Goal: Communication & Community: Ask a question

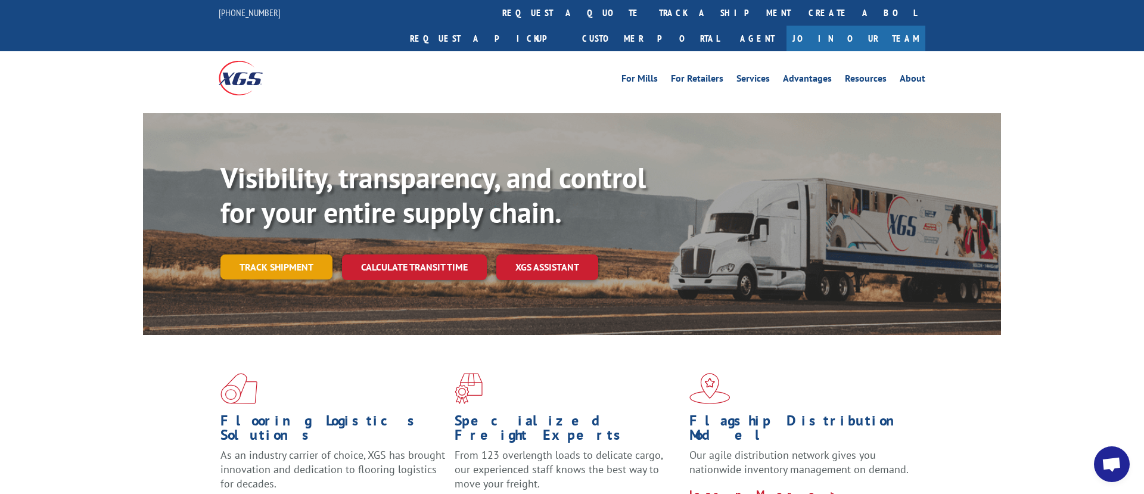
click at [286, 255] on link "Track shipment" at bounding box center [277, 267] width 112 height 25
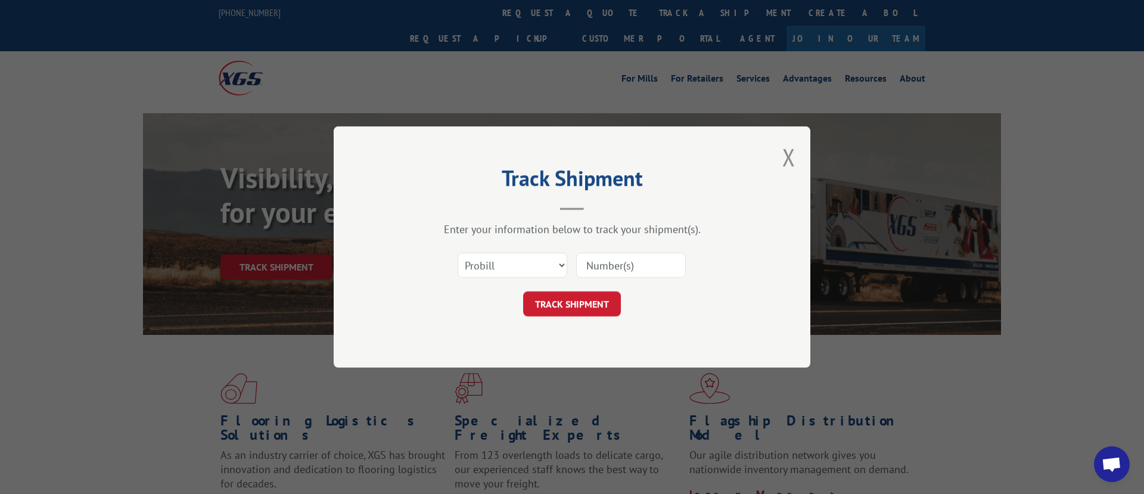
click at [647, 260] on input at bounding box center [631, 265] width 110 height 25
paste input "17009443"
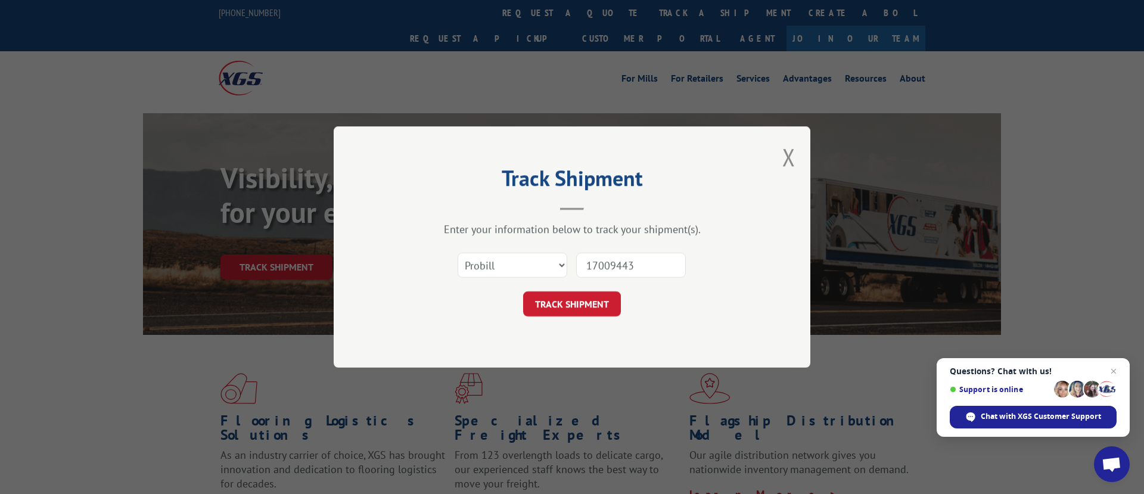
type input "17009443"
click at [565, 299] on button "TRACK SHIPMENT" at bounding box center [572, 303] width 98 height 25
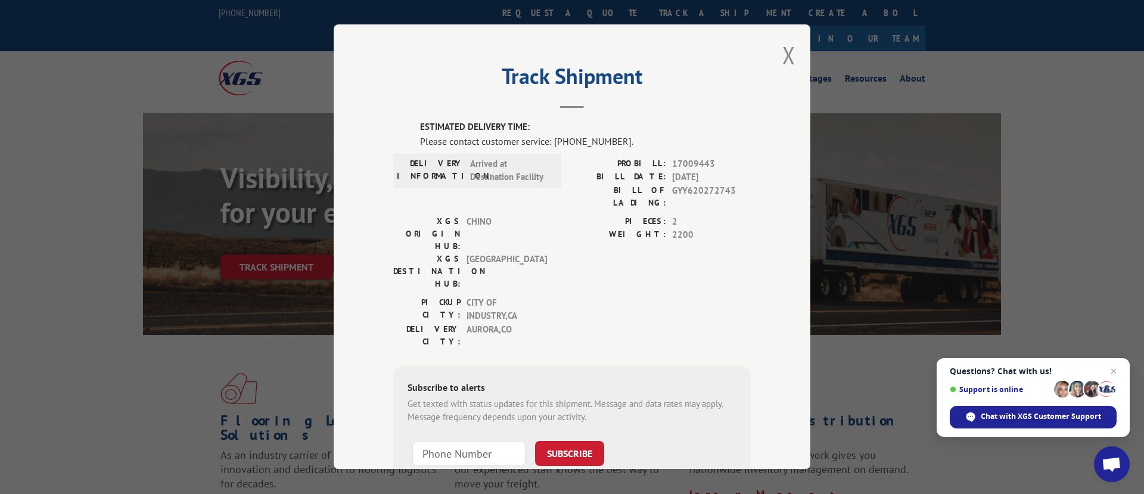
click at [989, 395] on span "Support is online" at bounding box center [1033, 389] width 167 height 19
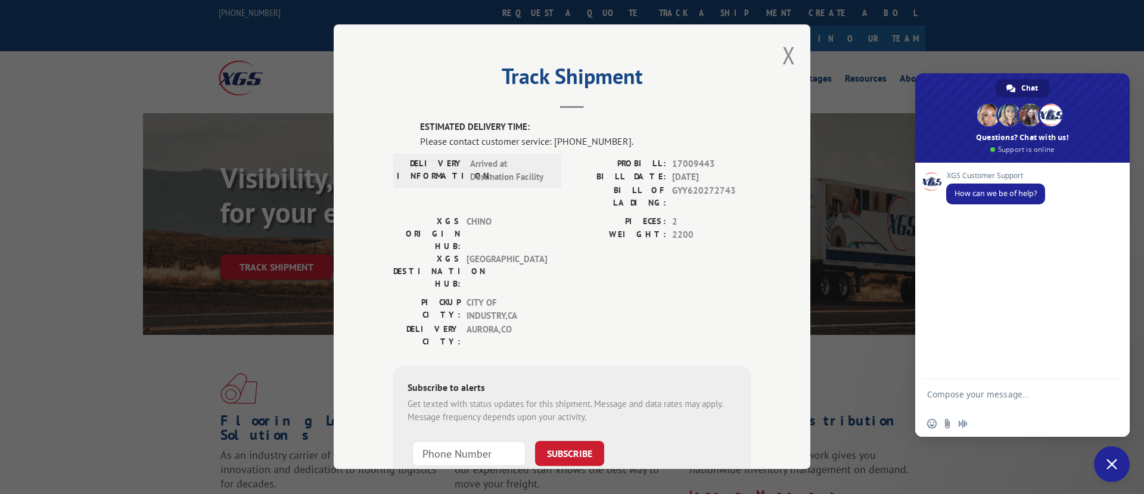
click at [989, 415] on div "Insert an emoji Send a file Audio message" at bounding box center [1023, 424] width 215 height 26
click at [978, 391] on textarea "Compose your message..." at bounding box center [1009, 399] width 165 height 21
type textarea "please advise freight 17009443 status"
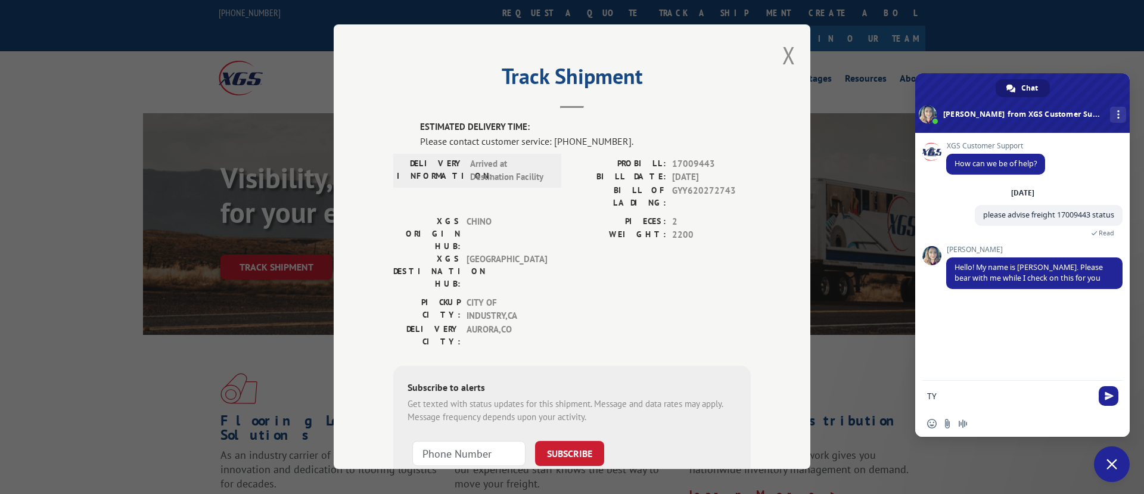
type textarea "TY"
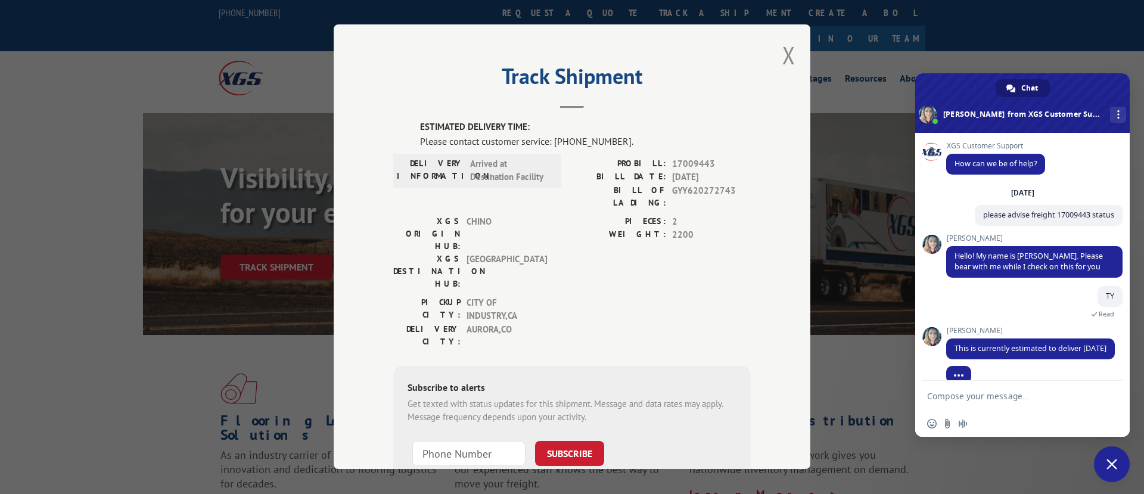
scroll to position [26, 0]
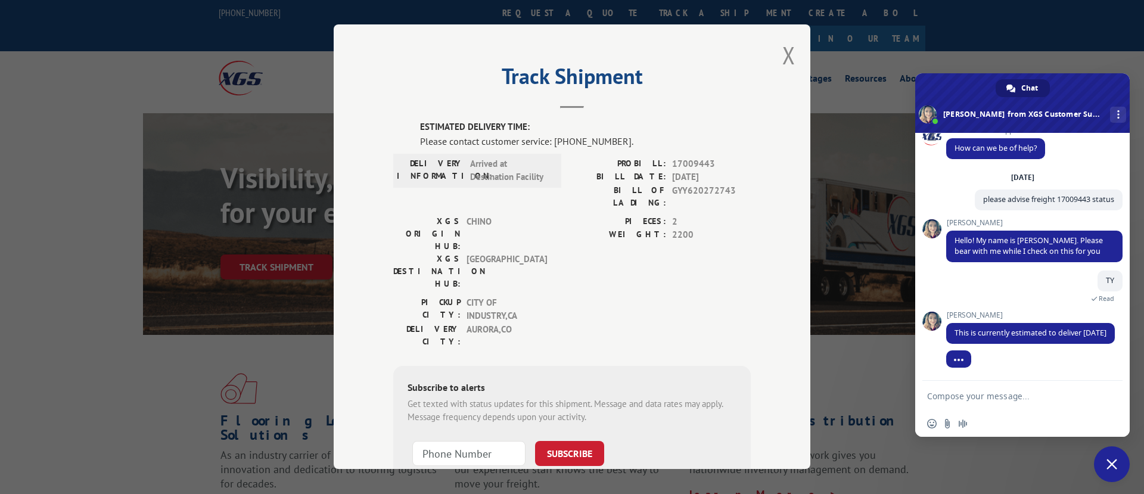
click at [1000, 396] on textarea "Compose your message..." at bounding box center [1009, 396] width 165 height 11
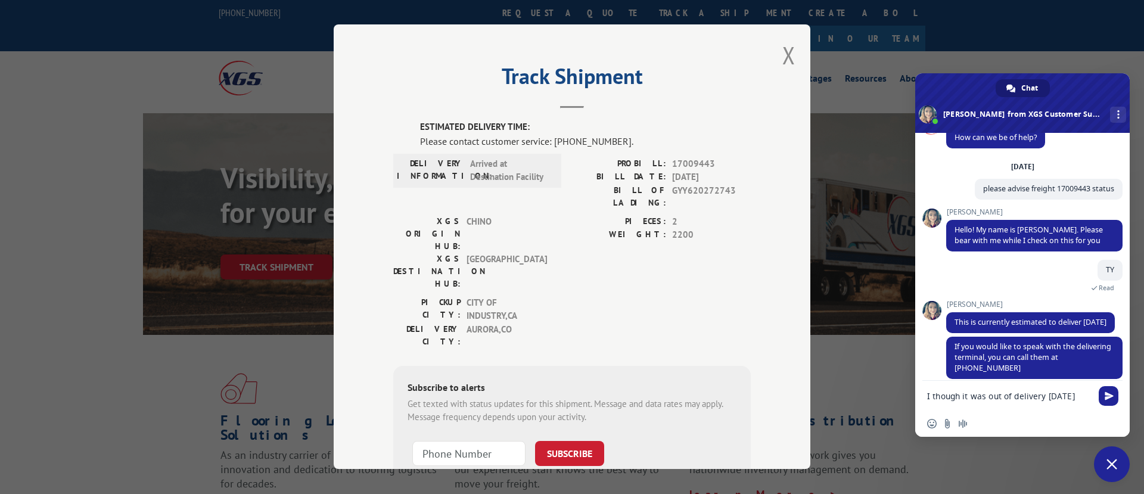
type textarea "I though it was out of delivery [DATE] ?"
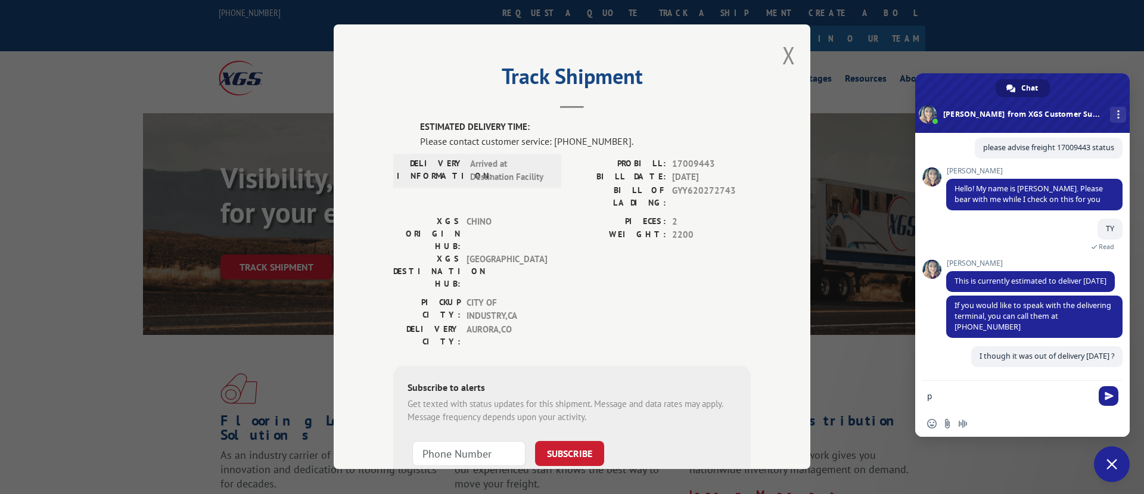
scroll to position [67, 0]
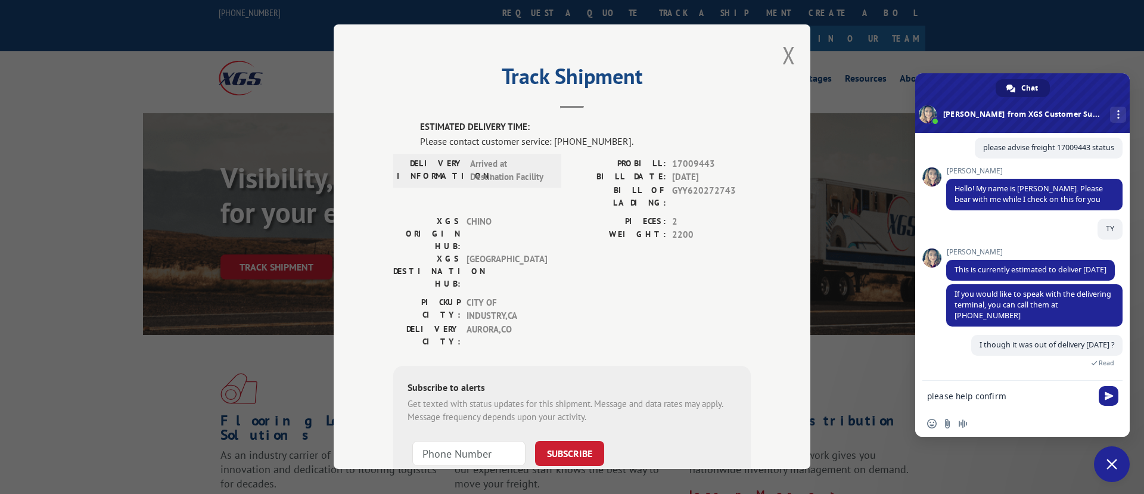
type textarea "please help confirm"
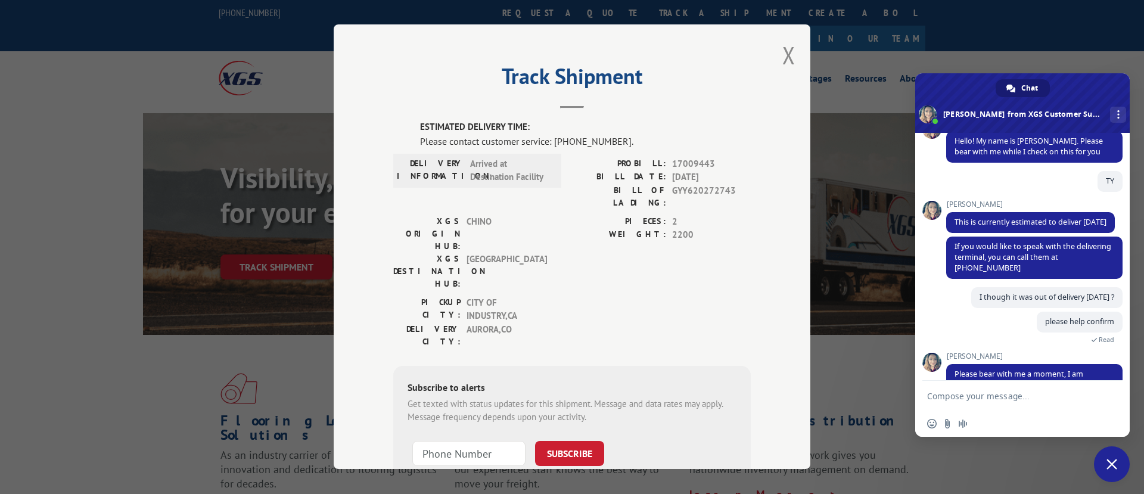
scroll to position [154, 0]
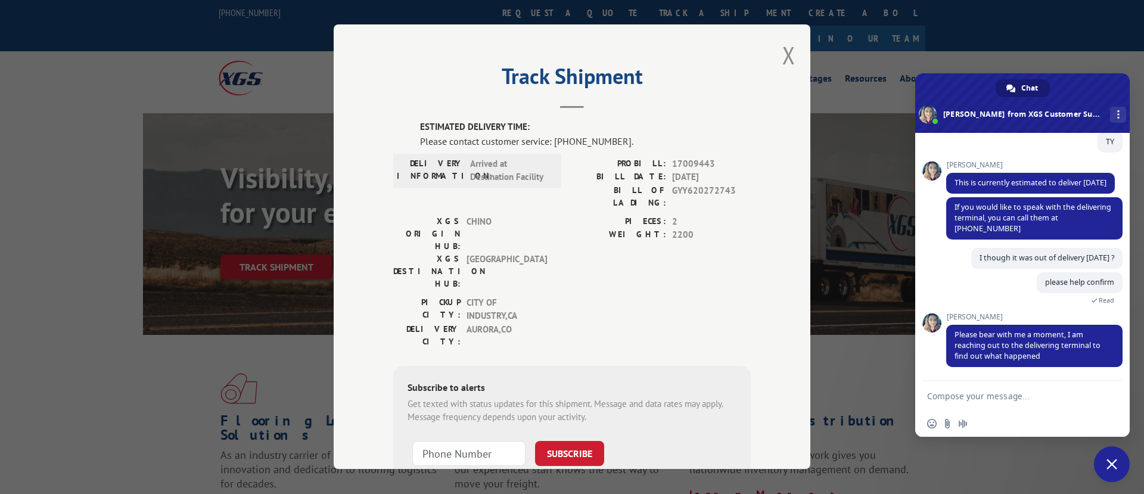
click at [1053, 393] on textarea "Compose your message..." at bounding box center [1009, 396] width 165 height 11
type textarea "l"
type textarea "please"
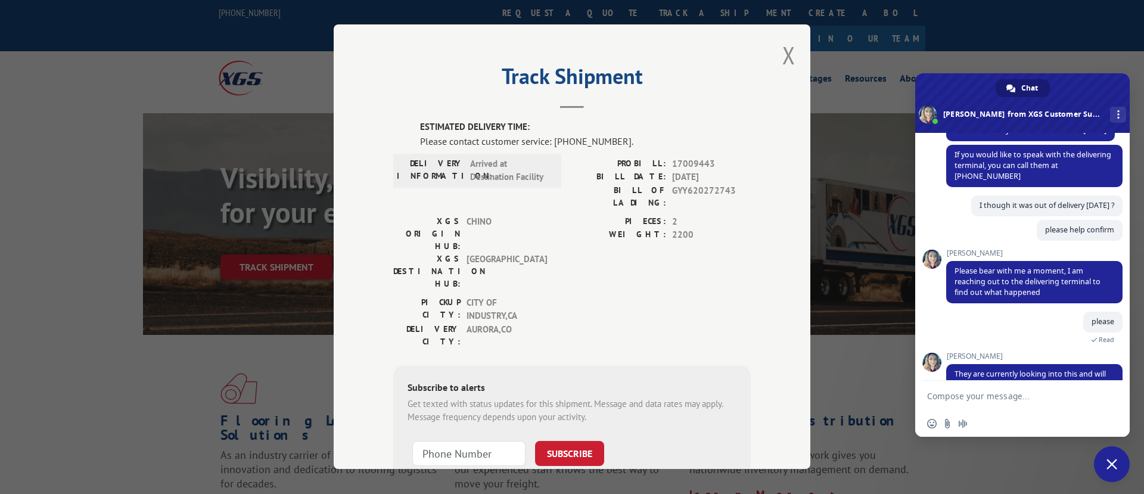
scroll to position [235, 0]
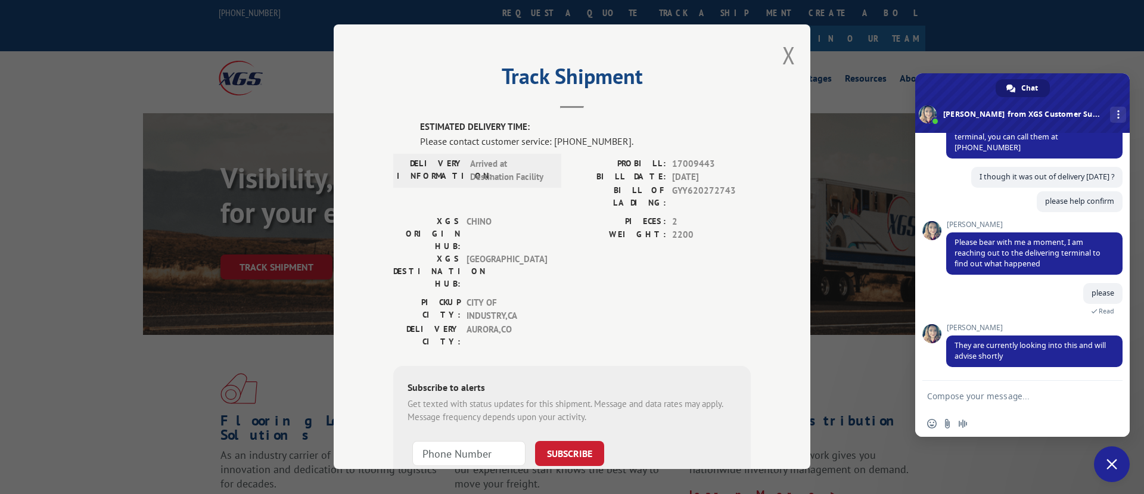
click at [1003, 398] on textarea "Compose your message..." at bounding box center [1009, 396] width 165 height 11
click at [1003, 397] on textarea "Compose your message..." at bounding box center [1009, 396] width 165 height 11
type textarea "please ty so much"
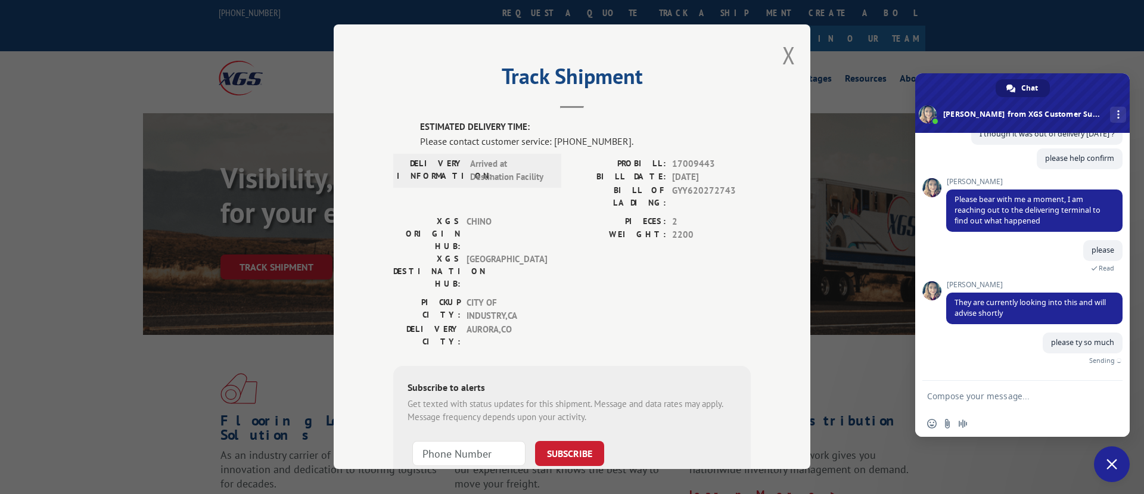
scroll to position [265, 0]
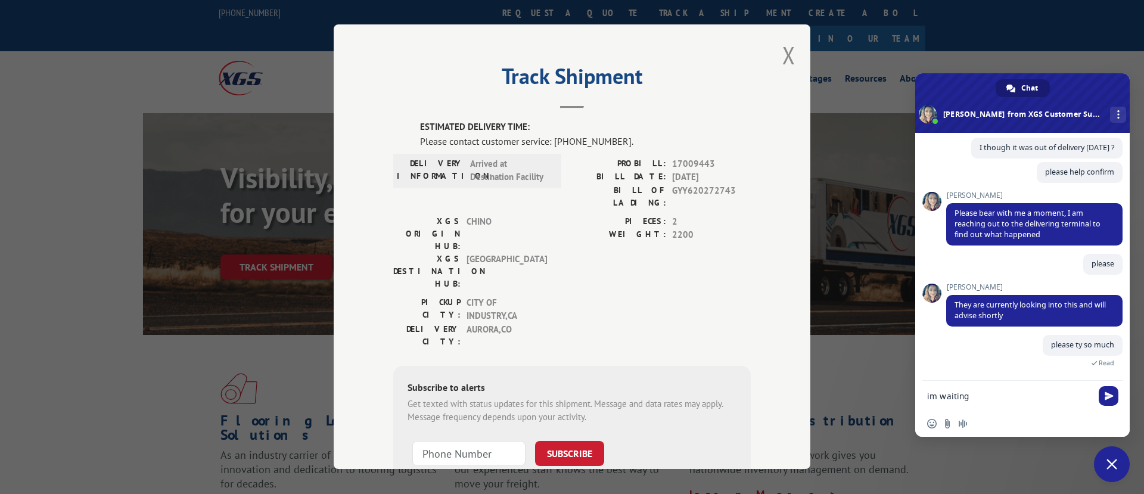
type textarea "im waiting"
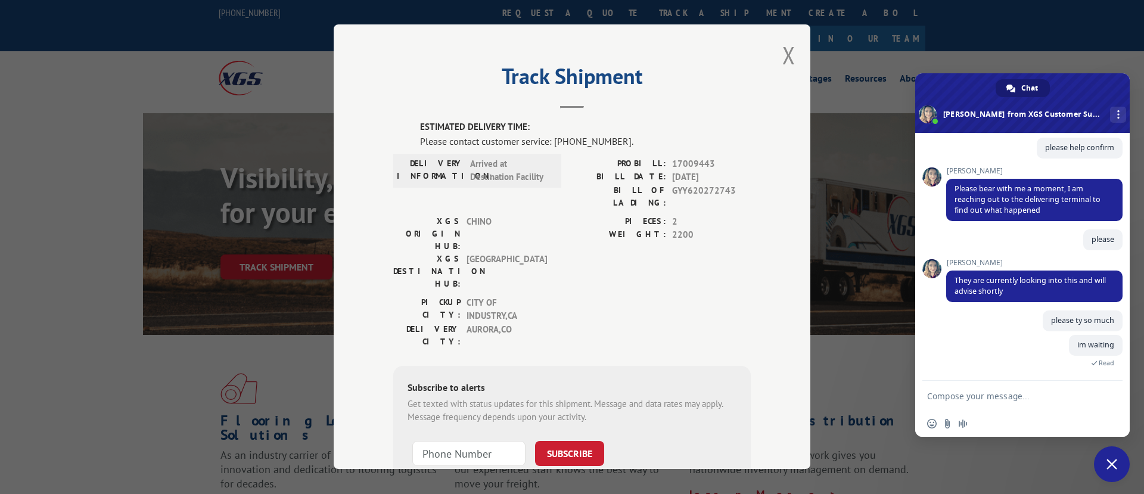
scroll to position [312, 0]
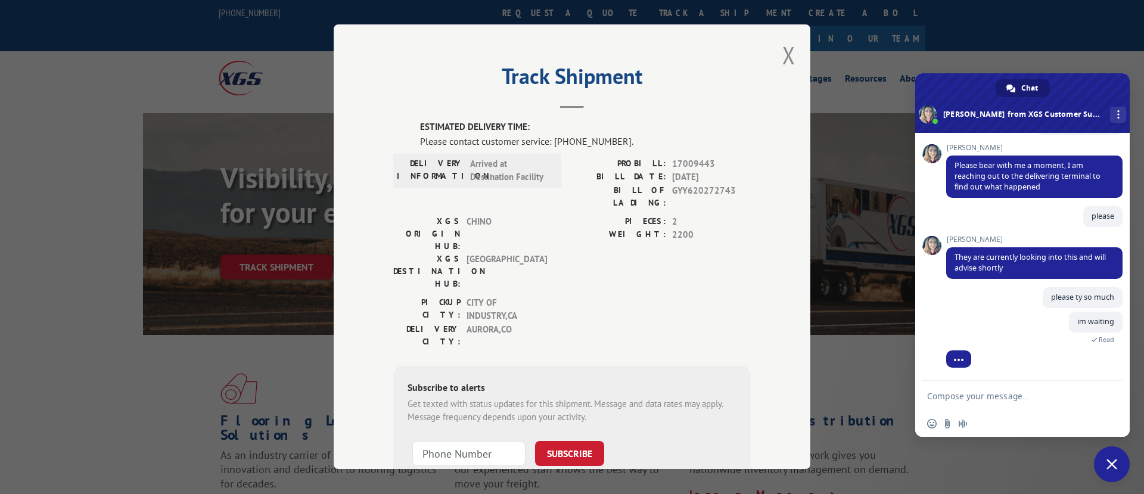
click at [935, 464] on div "Track Shipment ESTIMATED DELIVERY TIME: Please contact customer service: [PHONE…" at bounding box center [572, 247] width 1144 height 494
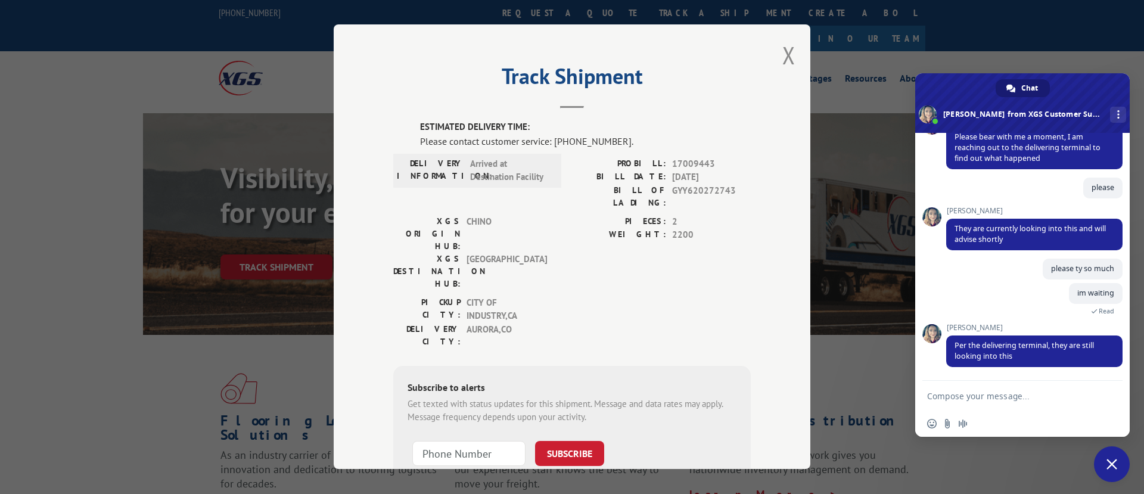
click at [1005, 401] on textarea "Compose your message..." at bounding box center [1009, 396] width 165 height 11
type textarea "ok i wiill wai"
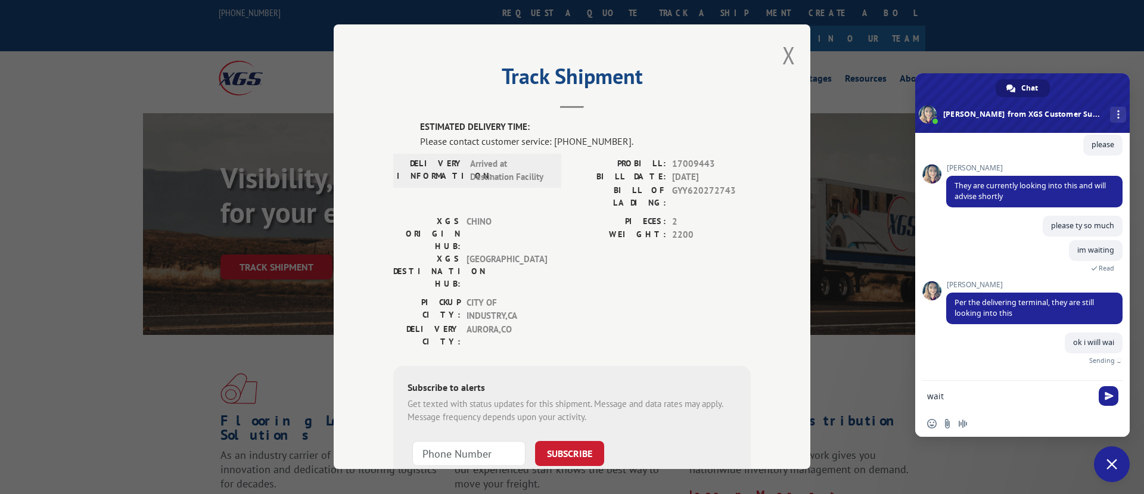
type textarea "wait"
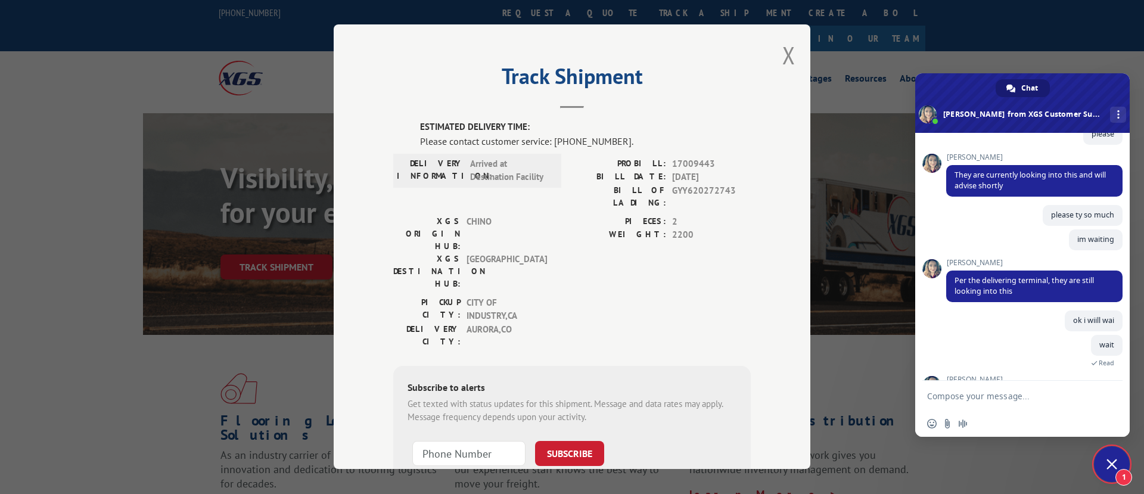
scroll to position [468, 0]
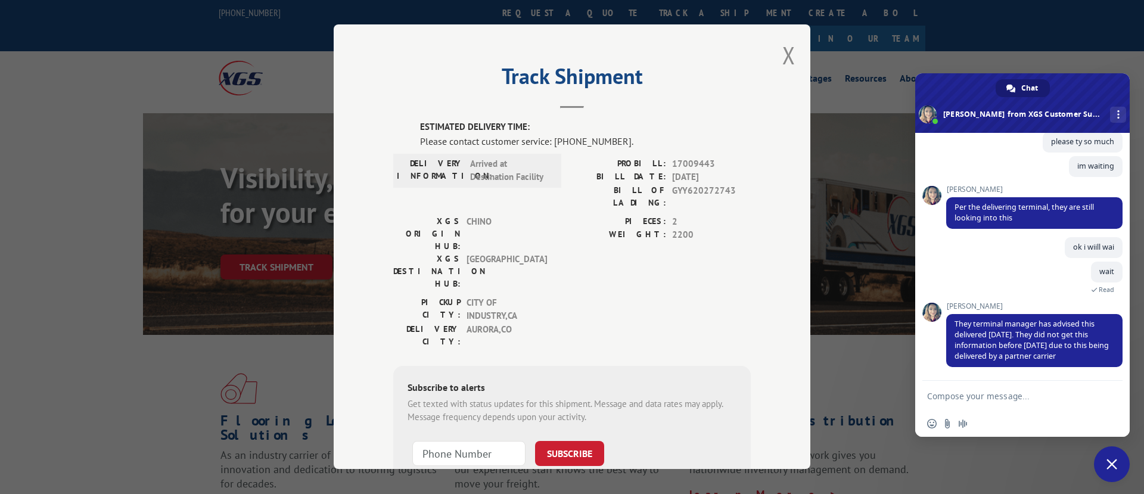
click at [1020, 390] on form at bounding box center [1009, 397] width 165 height 32
click at [1009, 396] on textarea "Compose your message..." at bounding box center [1009, 396] width 165 height 11
type textarea "please help send POD"
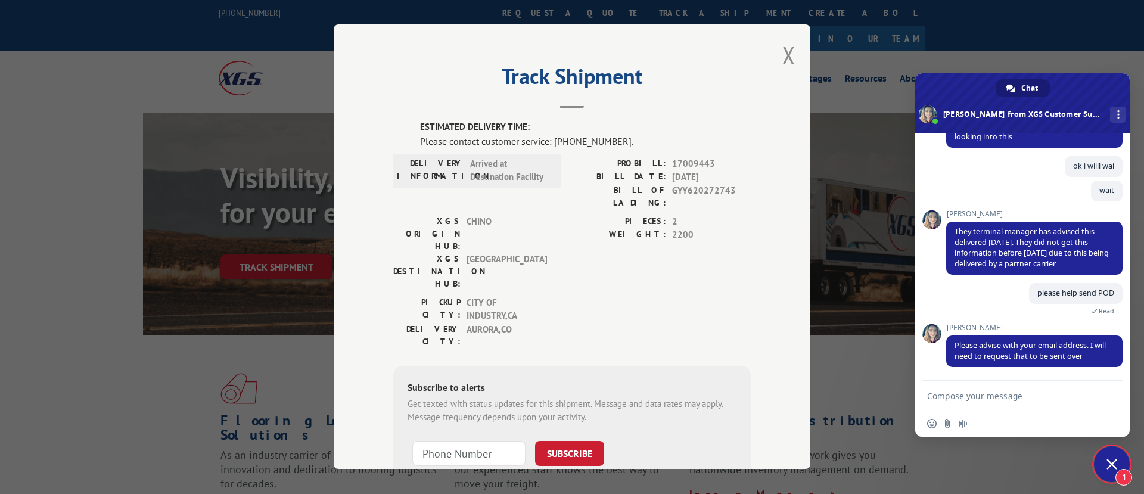
scroll to position [549, 0]
type textarea "N"
type textarea "[EMAIL_ADDRESS][DOMAIN_NAME]"
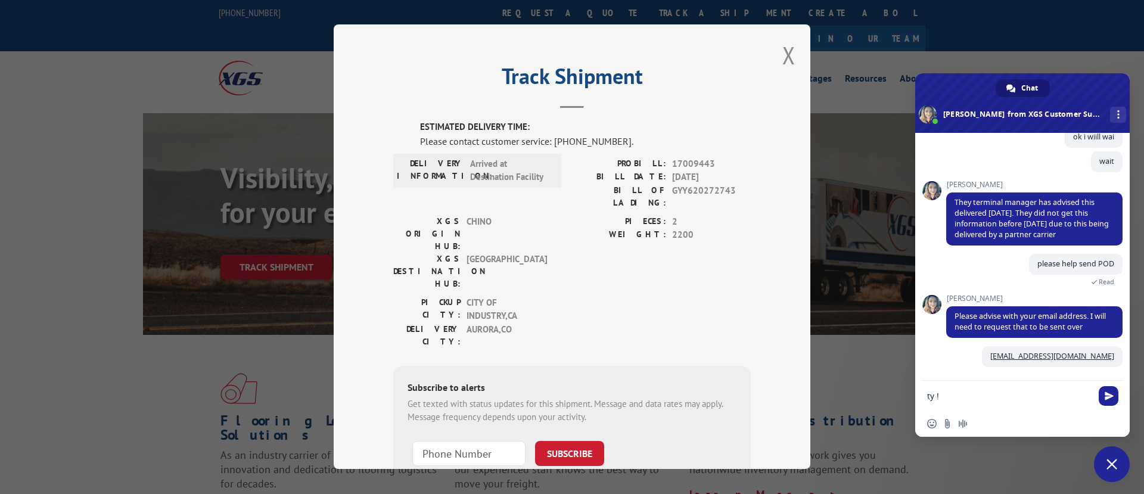
type textarea "ty !"
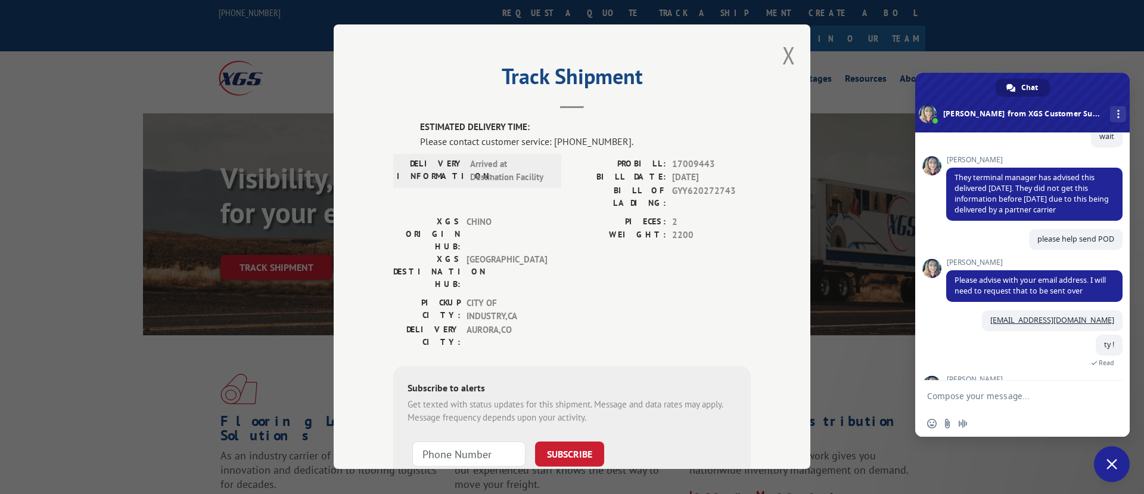
scroll to position [665, 0]
